Goal: Transaction & Acquisition: Purchase product/service

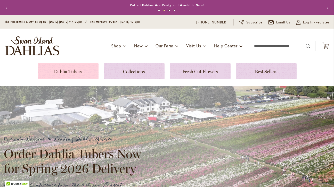
click at [82, 71] on link at bounding box center [68, 71] width 61 height 16
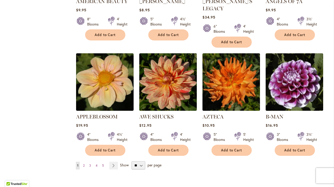
scroll to position [423, 0]
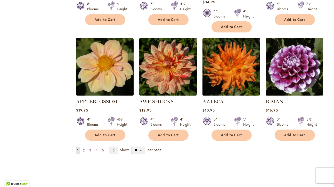
click at [85, 149] on span "2" at bounding box center [84, 151] width 2 height 4
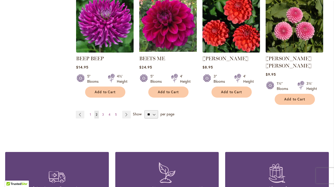
scroll to position [458, 0]
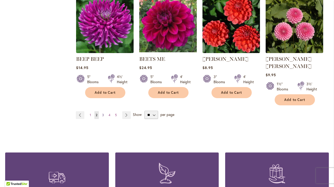
click at [104, 113] on span "3" at bounding box center [103, 115] width 2 height 4
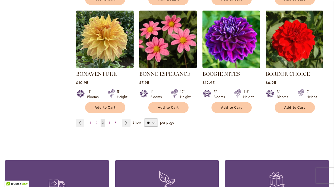
scroll to position [447, 0]
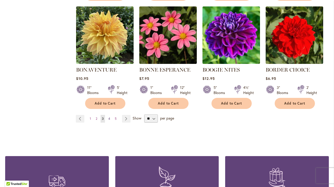
click at [110, 117] on span "4" at bounding box center [109, 119] width 2 height 4
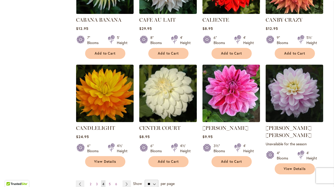
scroll to position [405, 0]
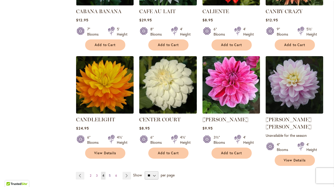
click at [109, 174] on span "5" at bounding box center [110, 176] width 2 height 4
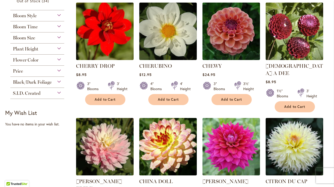
scroll to position [234, 0]
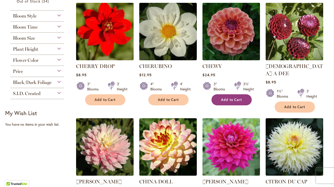
click at [227, 98] on span "Add to Cart" at bounding box center [231, 100] width 21 height 4
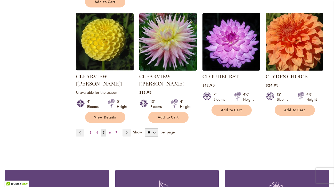
scroll to position [457, 0]
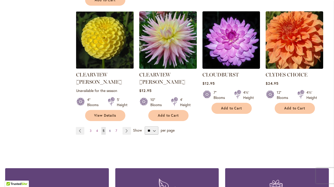
click at [109, 129] on span "6" at bounding box center [110, 131] width 2 height 4
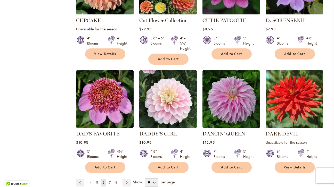
scroll to position [437, 0]
